Goal: Navigation & Orientation: Find specific page/section

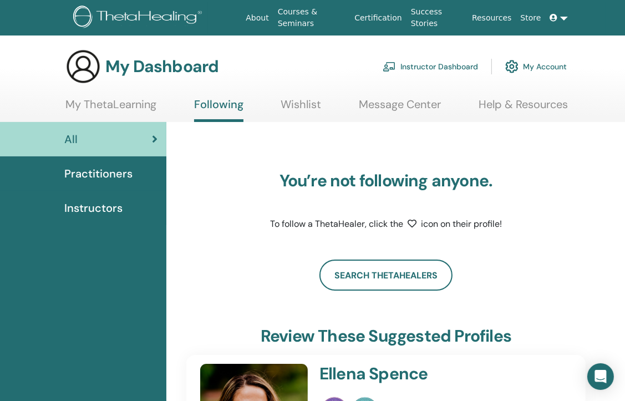
click at [73, 100] on link "My ThetaLearning" at bounding box center [110, 109] width 91 height 22
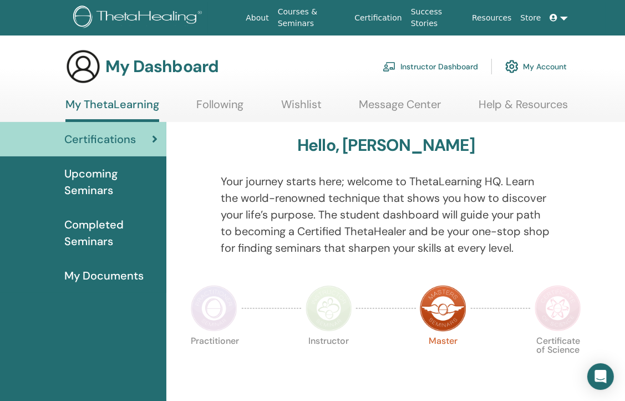
click at [119, 175] on span "Upcoming Seminars" at bounding box center [110, 181] width 93 height 33
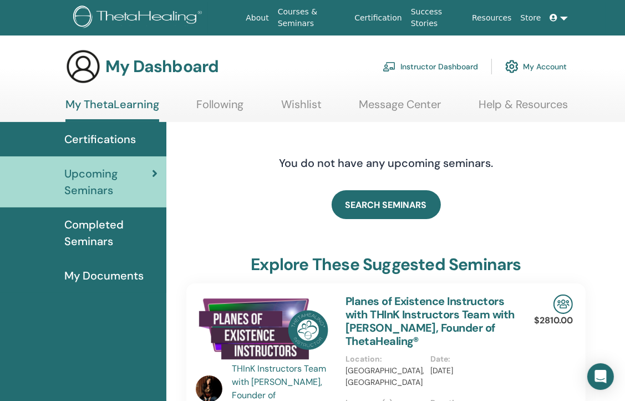
click at [72, 218] on span "Completed Seminars" at bounding box center [110, 232] width 93 height 33
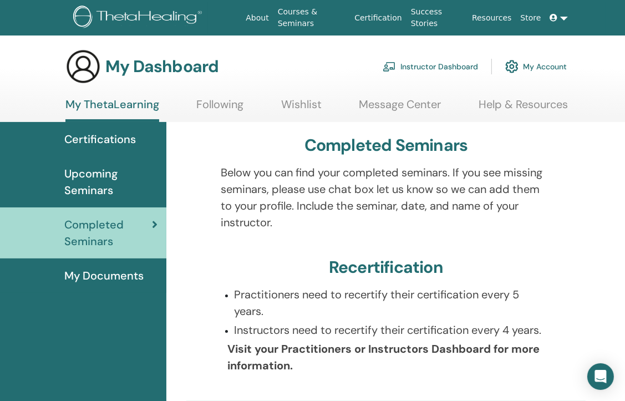
click at [429, 68] on link "Instructor Dashboard" at bounding box center [430, 66] width 95 height 24
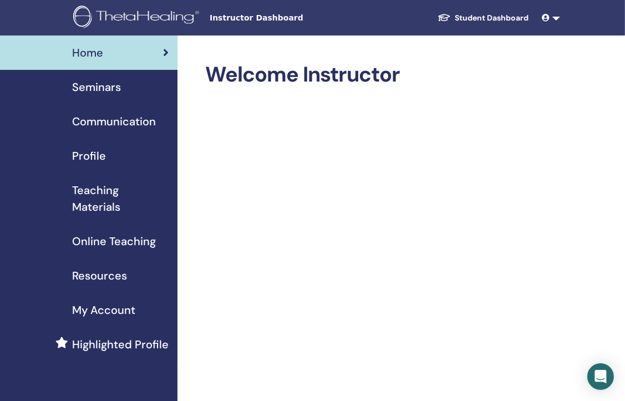
click at [105, 87] on span "Seminars" at bounding box center [96, 87] width 49 height 17
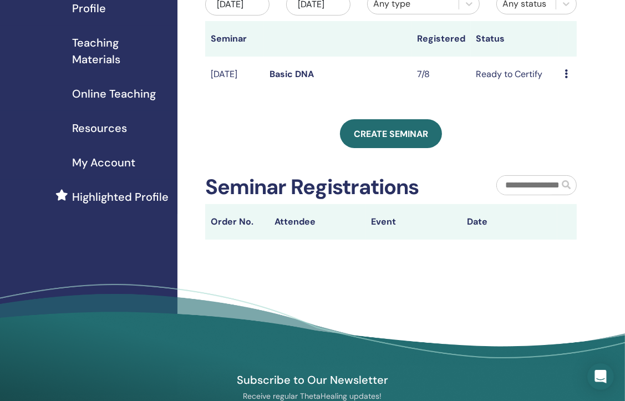
scroll to position [166, 0]
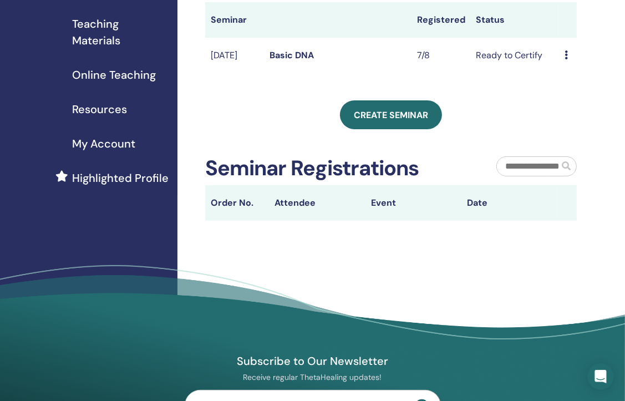
click at [294, 61] on link "Basic DNA" at bounding box center [292, 55] width 44 height 12
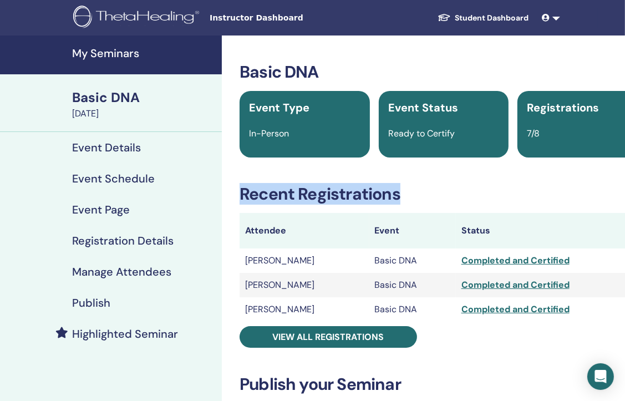
drag, startPoint x: 235, startPoint y: 192, endPoint x: 415, endPoint y: 198, distance: 179.4
click at [415, 198] on div "Basic DNA Event Type In-Person Event Status Ready to Certify Registrations 7/8 …" at bounding box center [444, 406] width 431 height 688
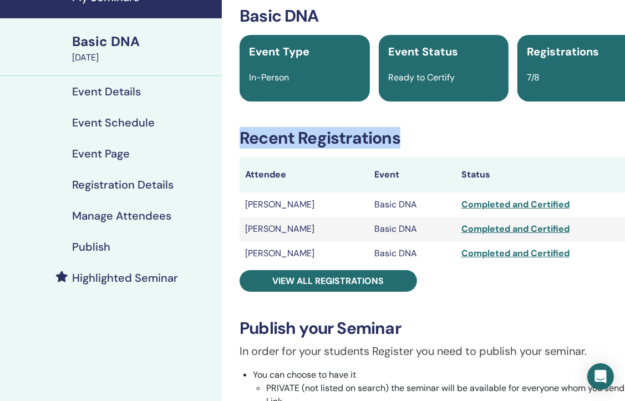
scroll to position [55, 0]
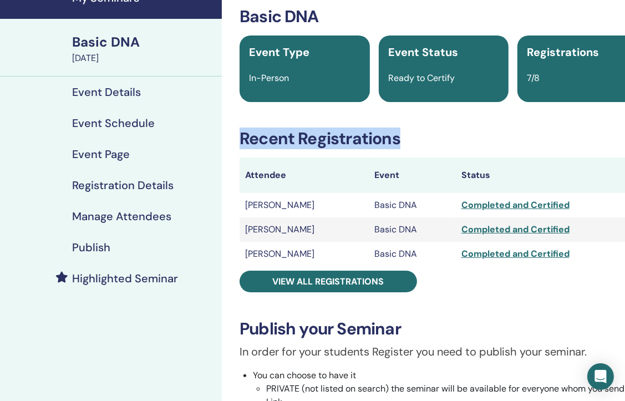
copy h3 "Recent Registrations"
click at [443, 135] on h3 "Recent Registrations" at bounding box center [444, 139] width 408 height 20
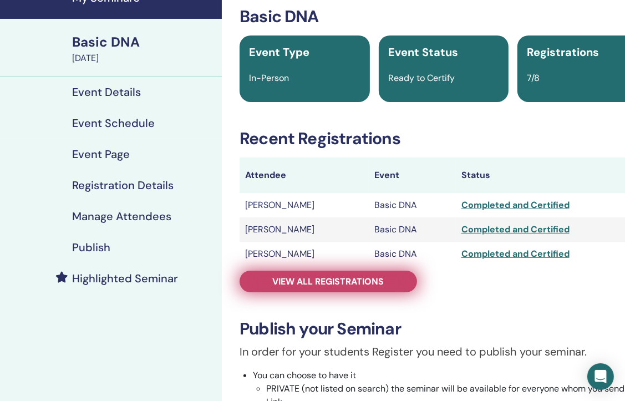
click at [332, 283] on span "View all registrations" at bounding box center [329, 282] width 112 height 12
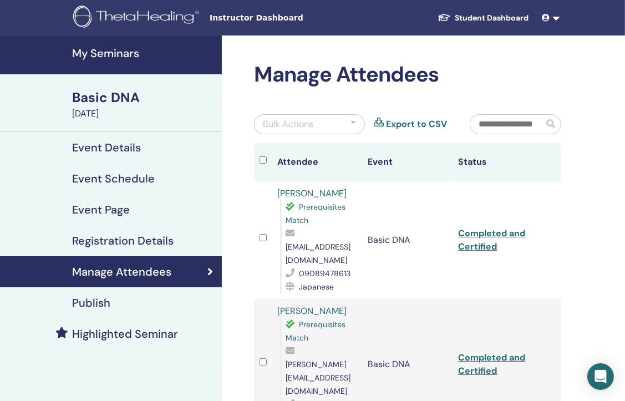
click at [475, 12] on link "Student Dashboard" at bounding box center [483, 18] width 109 height 21
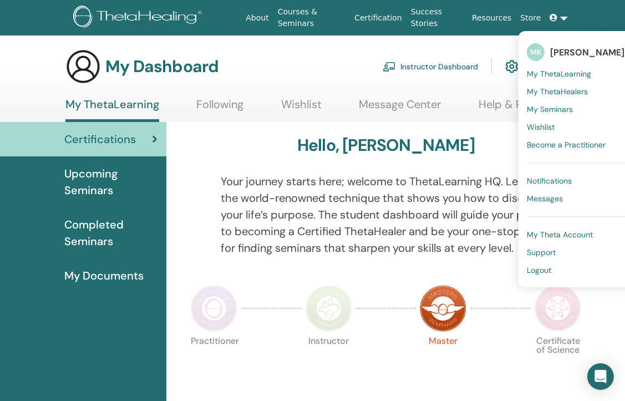
click at [567, 77] on span "My ThetaLearning" at bounding box center [559, 74] width 64 height 10
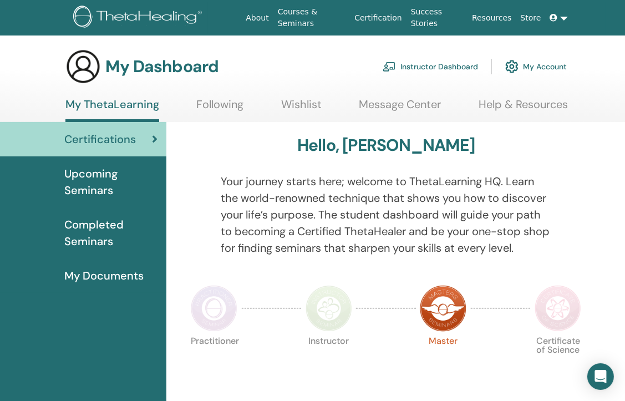
click at [239, 108] on link "Following" at bounding box center [220, 109] width 47 height 22
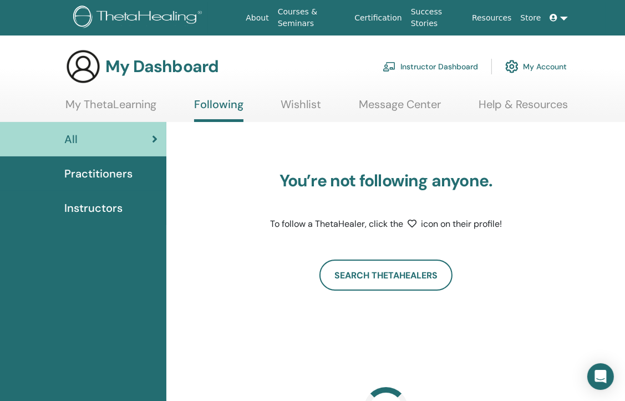
click at [288, 105] on link "Wishlist" at bounding box center [301, 109] width 41 height 22
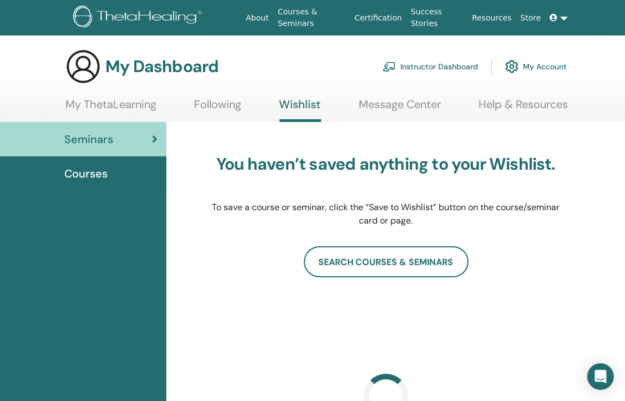
click at [375, 104] on link "Message Center" at bounding box center [400, 109] width 82 height 22
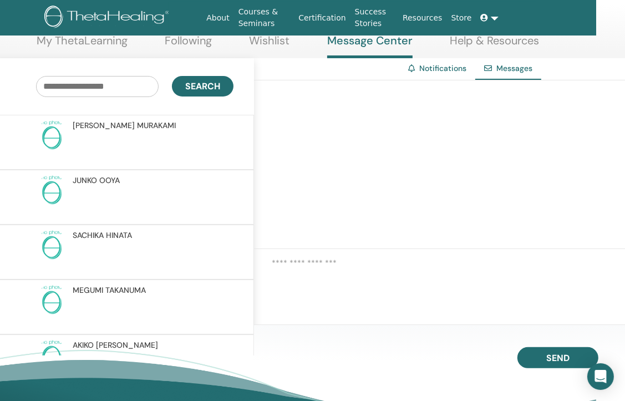
scroll to position [63, 29]
